Goal: Information Seeking & Learning: Learn about a topic

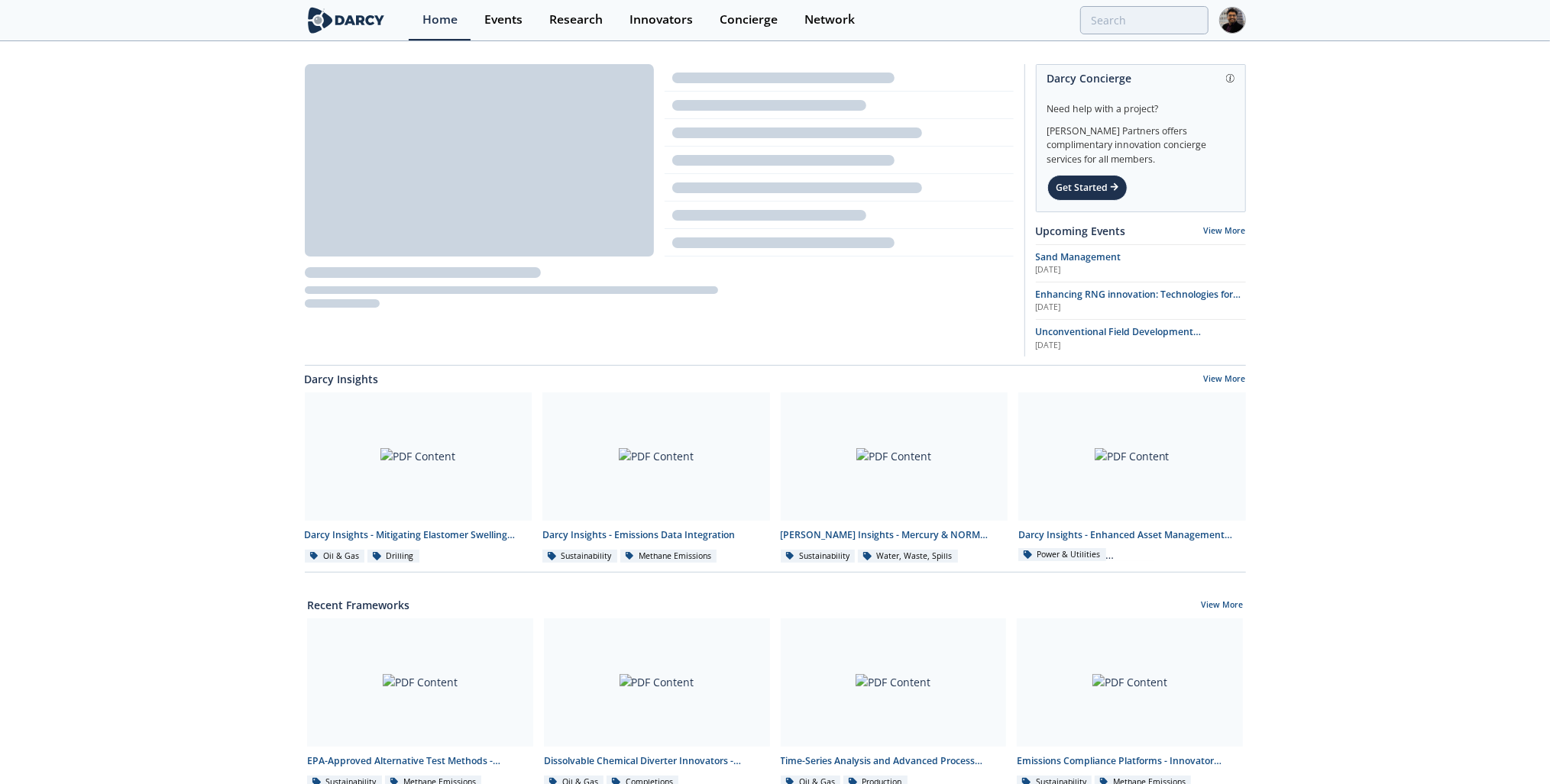
click at [1076, 19] on div at bounding box center [1043, 20] width 329 height 28
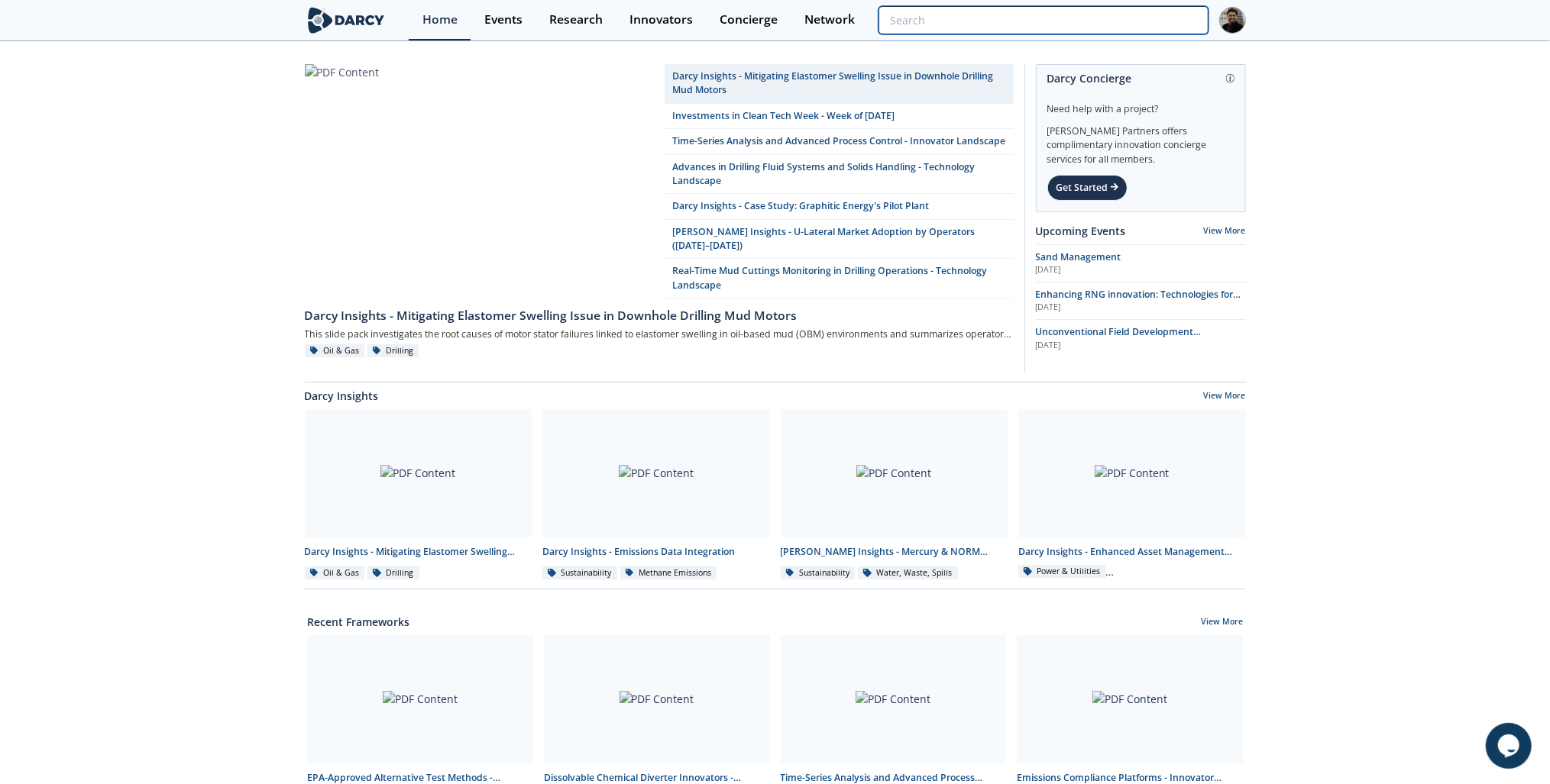
click at [1104, 16] on input "search" at bounding box center [1043, 20] width 329 height 28
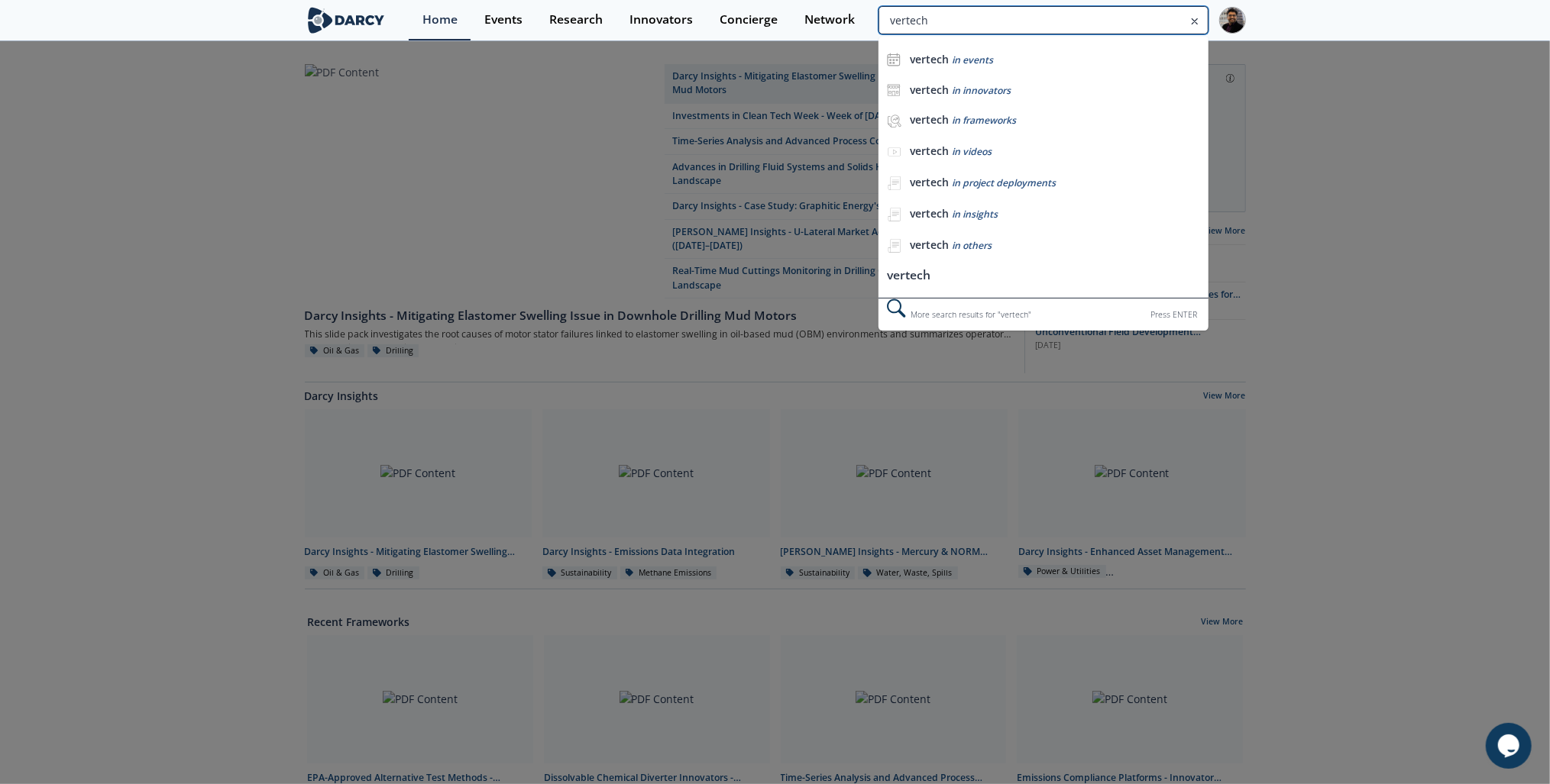
type input "vertech"
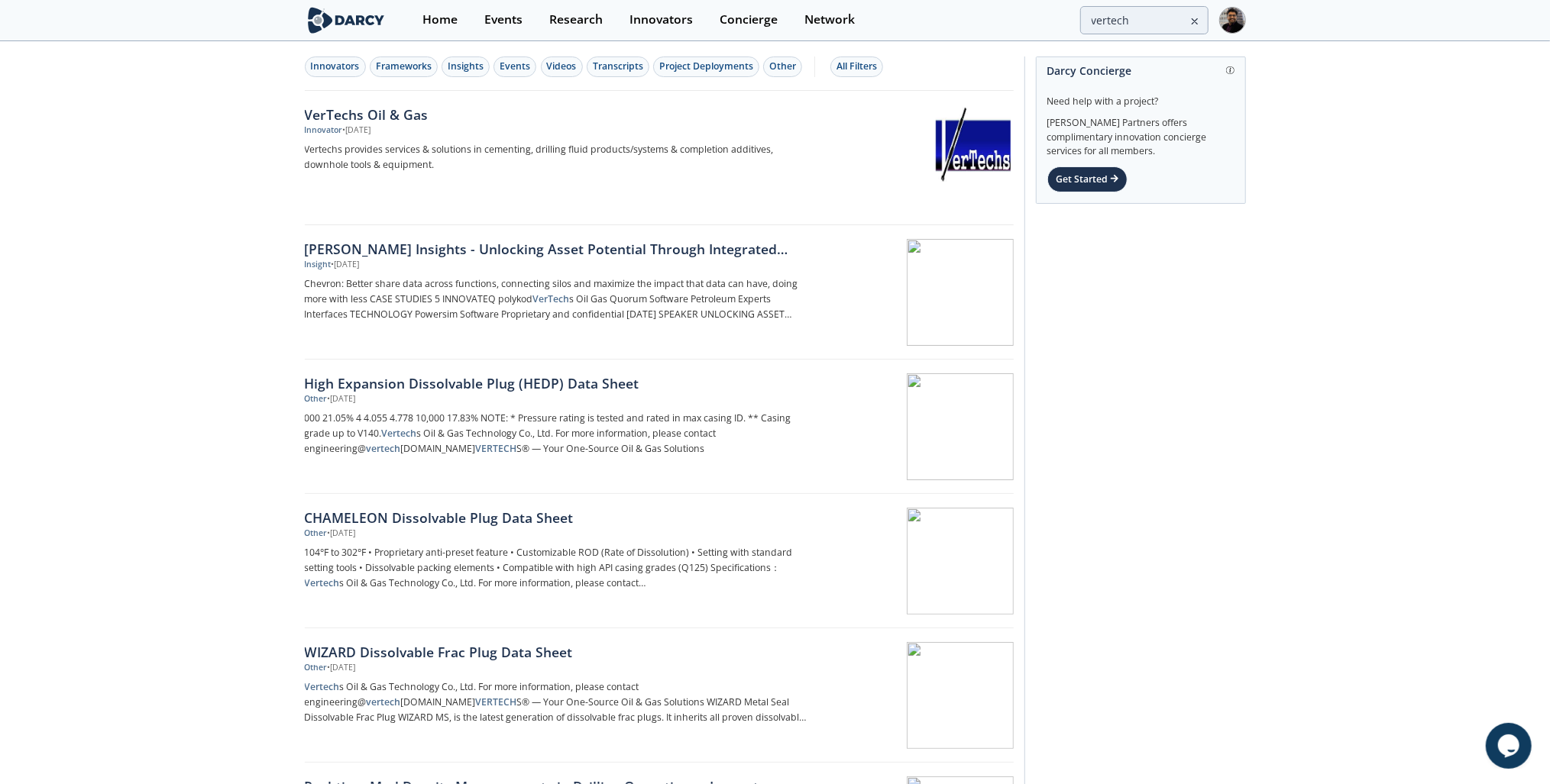
click at [441, 135] on div "Innovator • [DATE]" at bounding box center [558, 130] width 506 height 12
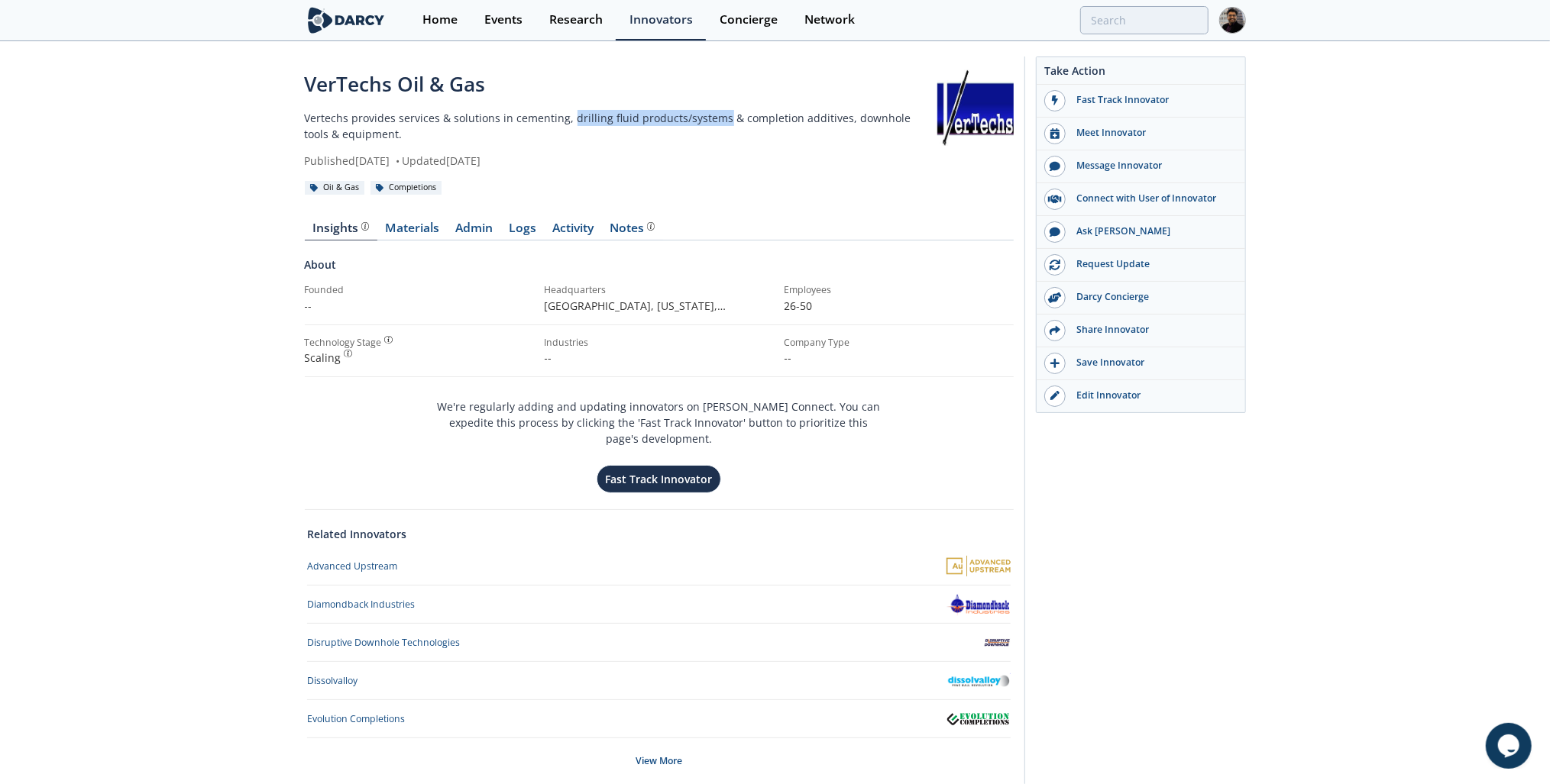
drag, startPoint x: 567, startPoint y: 120, endPoint x: 716, endPoint y: 119, distance: 149.0
click at [716, 119] on p "Vertechs provides services & solutions in cementing, drilling fluid products/sy…" at bounding box center [621, 126] width 633 height 32
click at [432, 230] on link "Materials" at bounding box center [413, 231] width 71 height 18
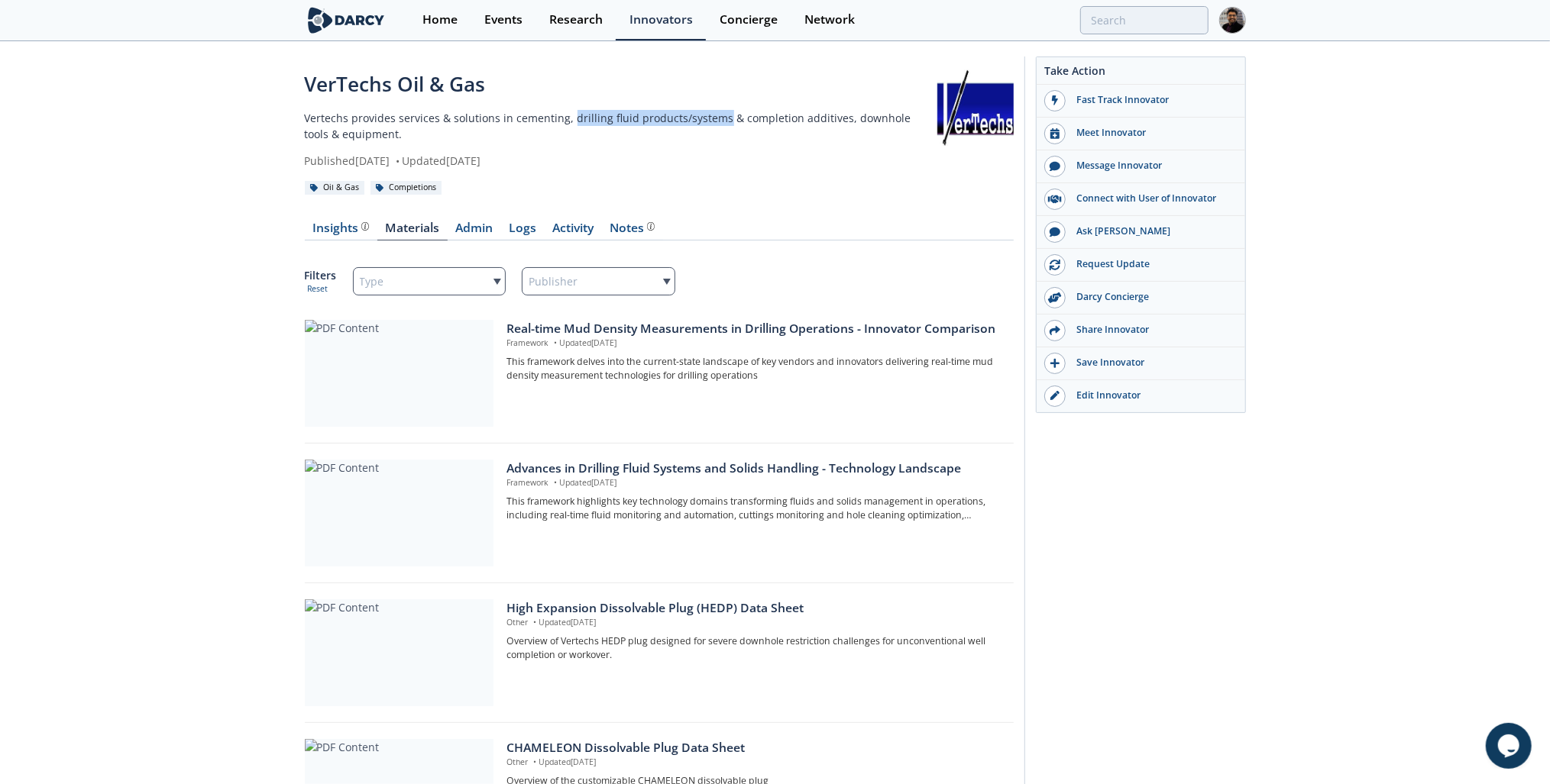
click at [476, 228] on link "Admin" at bounding box center [474, 231] width 54 height 18
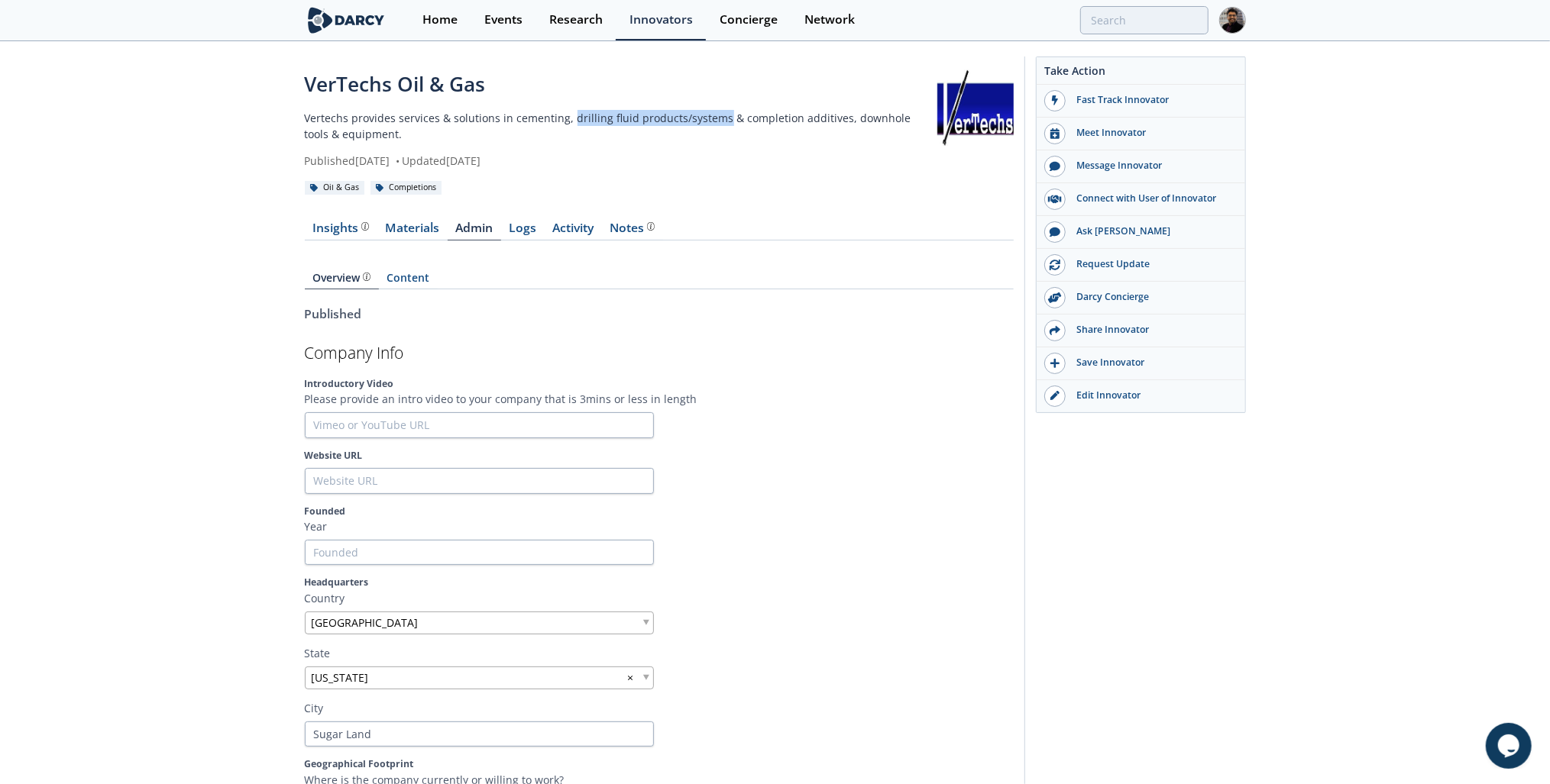
click at [415, 228] on link "Materials" at bounding box center [413, 231] width 71 height 18
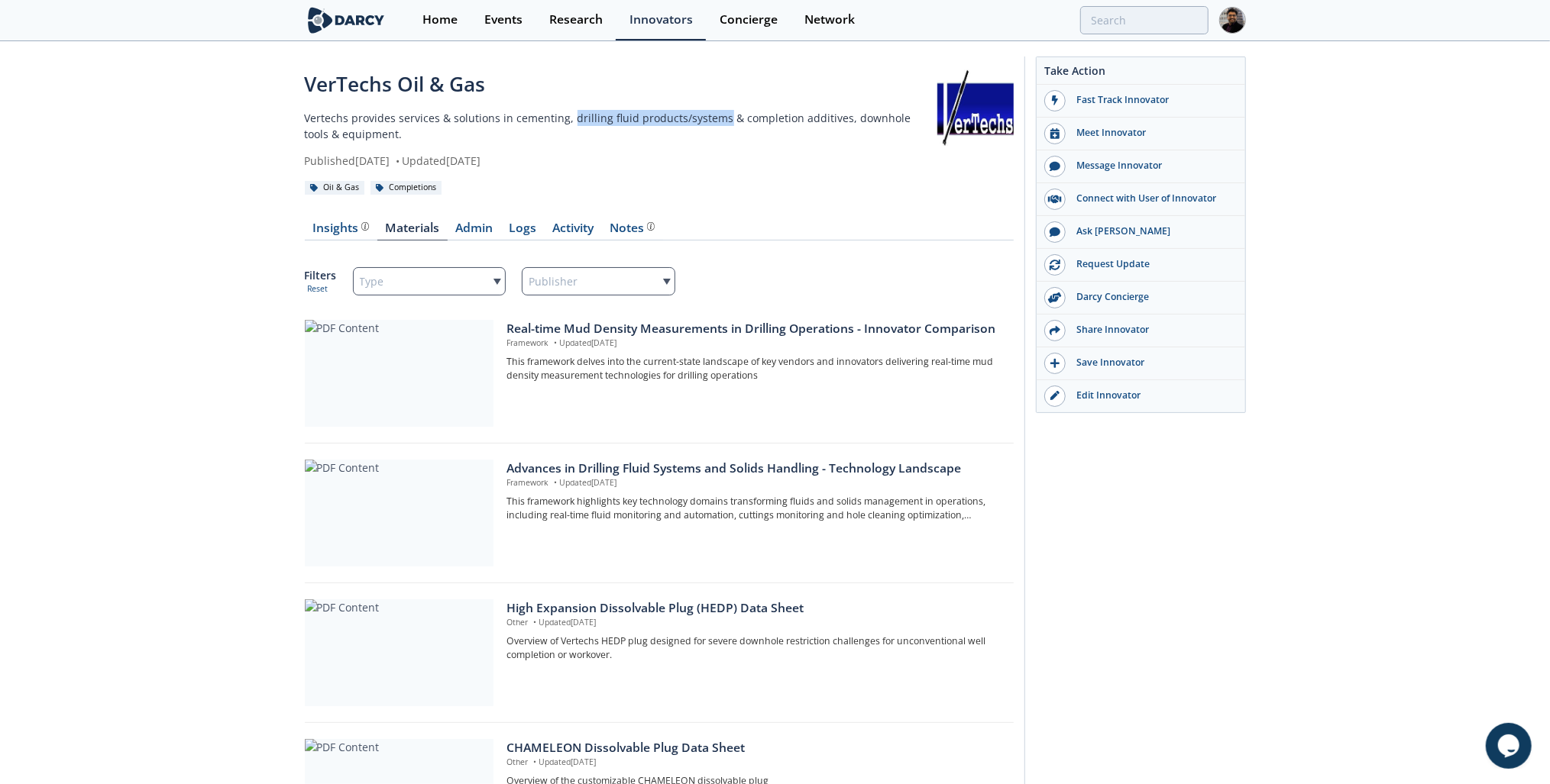
click at [409, 352] on div at bounding box center [399, 373] width 189 height 107
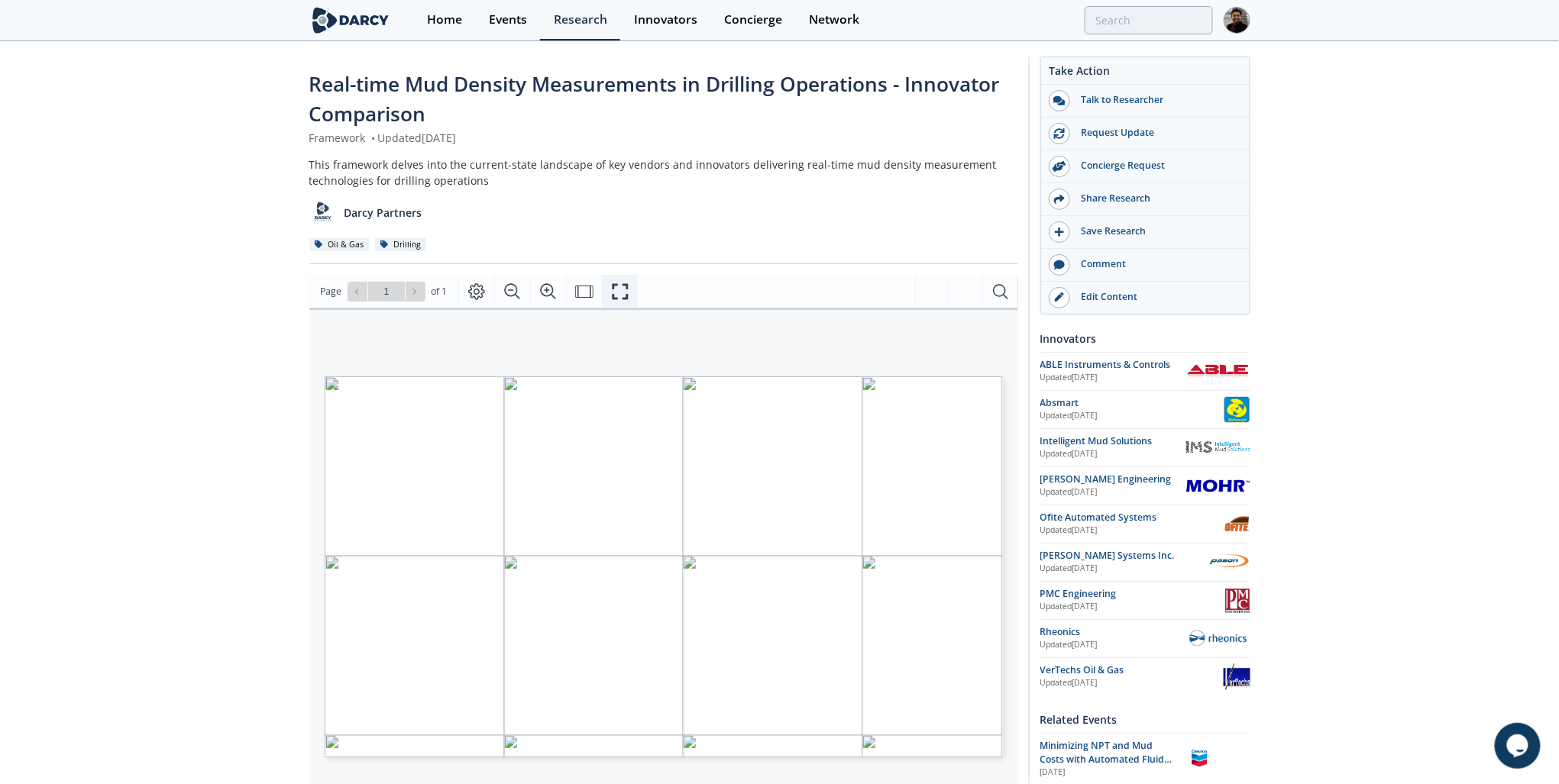
click at [625, 275] on button "Fullscreen" at bounding box center [620, 292] width 36 height 34
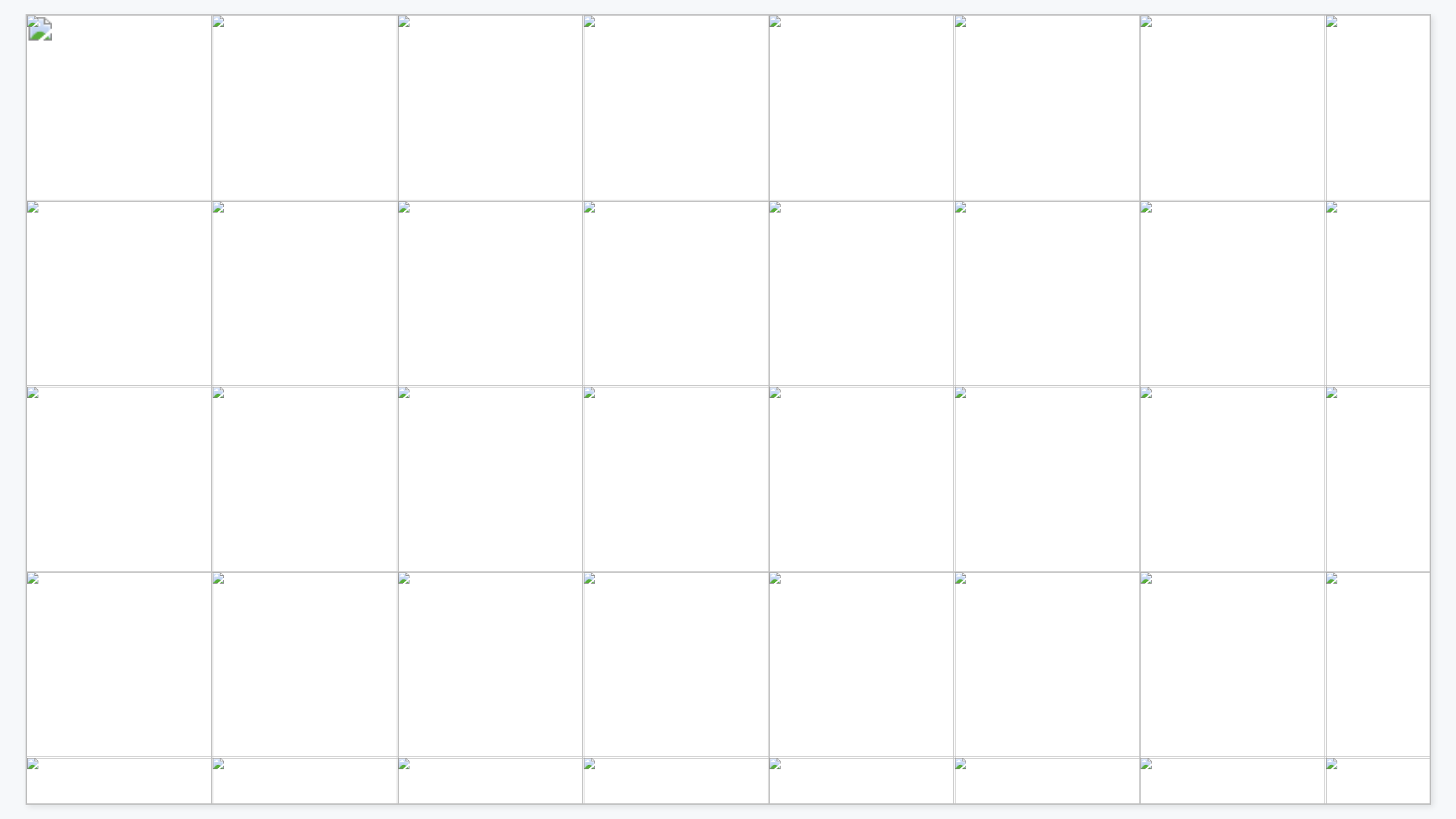
drag, startPoint x: 647, startPoint y: 581, endPoint x: 893, endPoint y: 581, distance: 246.0
click at [893, 581] on span "Lightweight modular design (2m3)" at bounding box center [772, 584] width 252 height 15
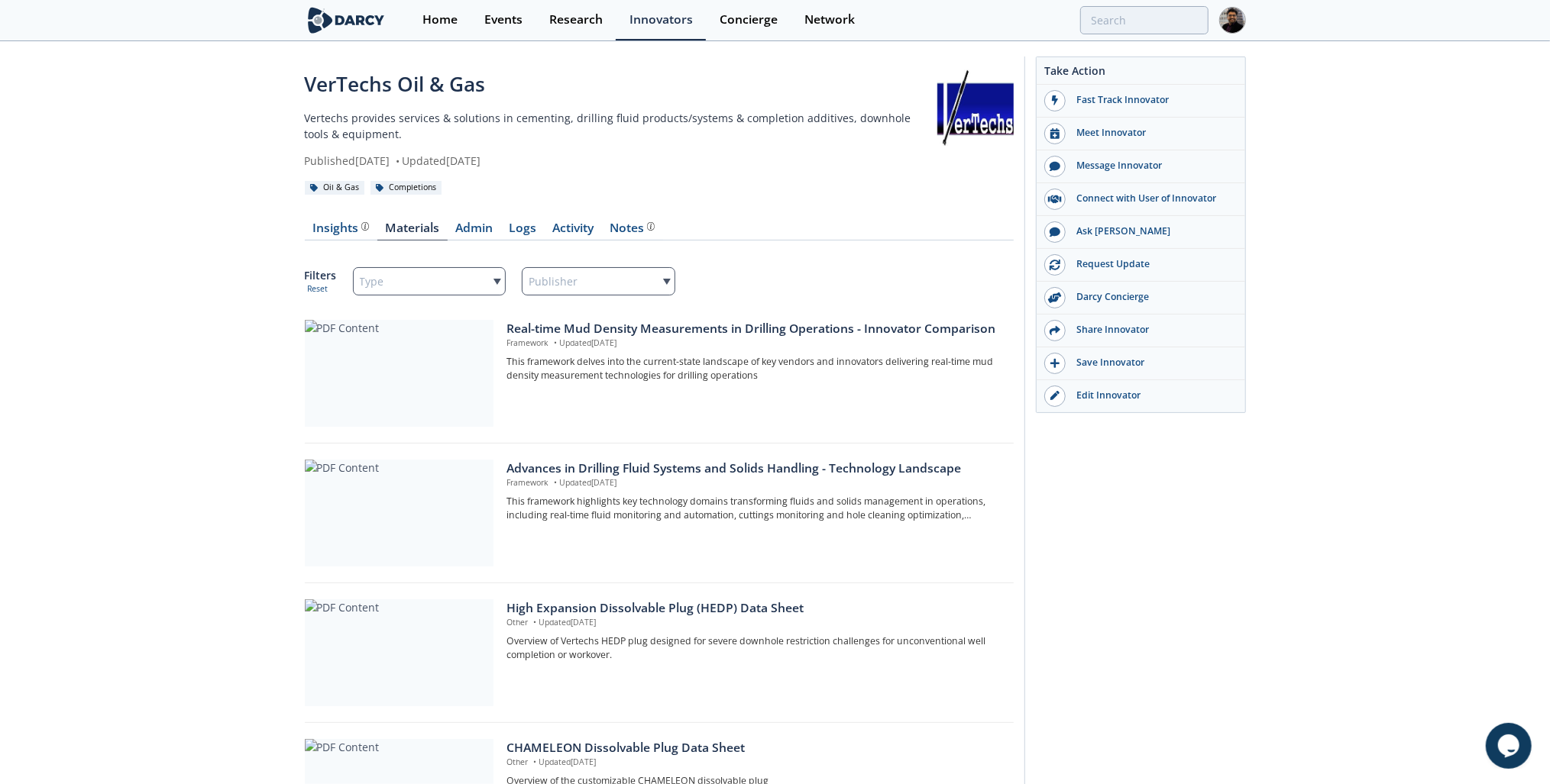
click at [338, 115] on p "Vertechs provides services & solutions in cementing, drilling fluid products/sy…" at bounding box center [621, 126] width 633 height 32
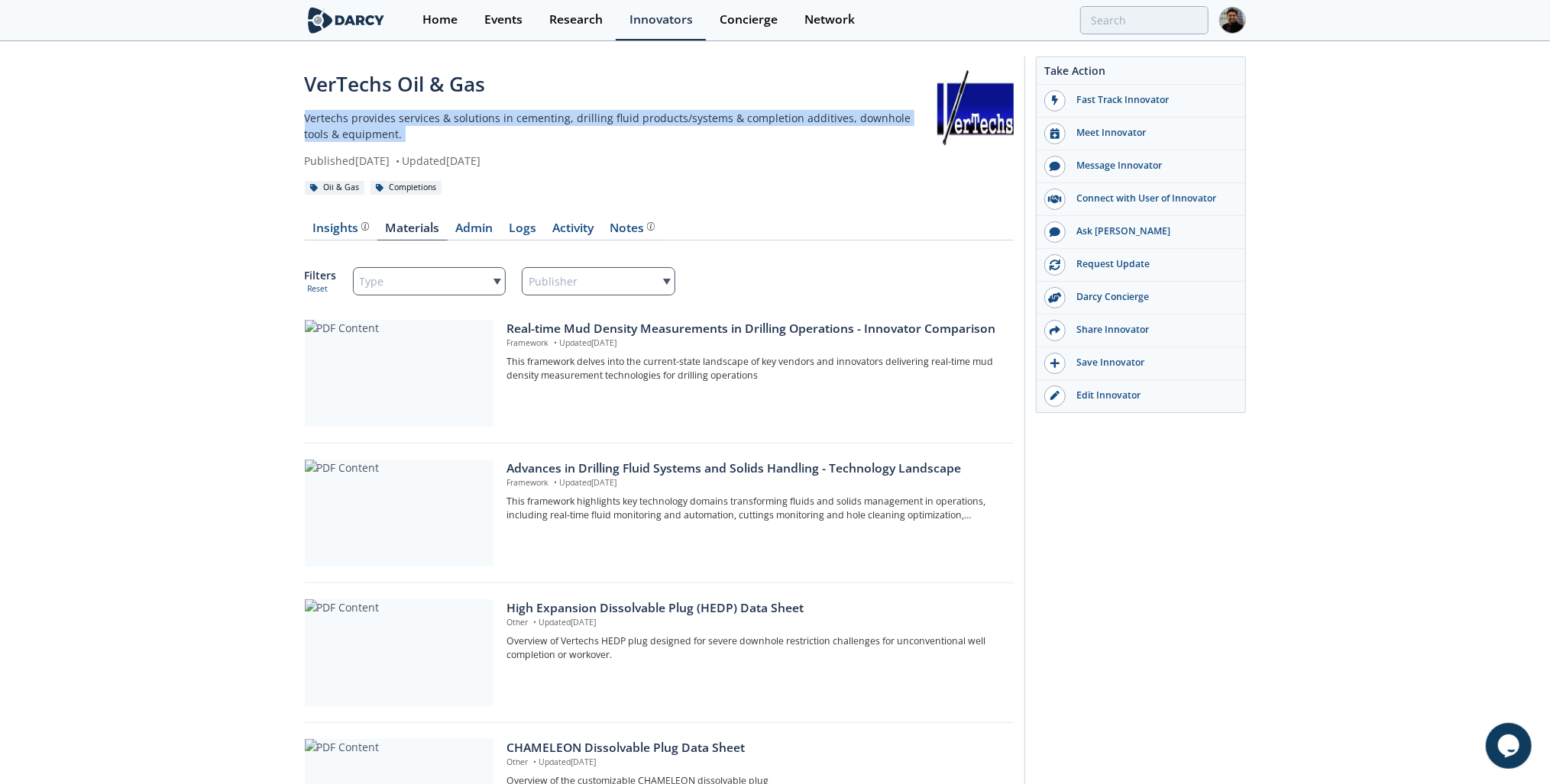
click at [338, 115] on p "Vertechs provides services & solutions in cementing, drilling fluid products/sy…" at bounding box center [621, 126] width 633 height 32
copy div "Vertechs provides services & solutions in cementing, drilling fluid products/sy…"
